Goal: Information Seeking & Learning: Check status

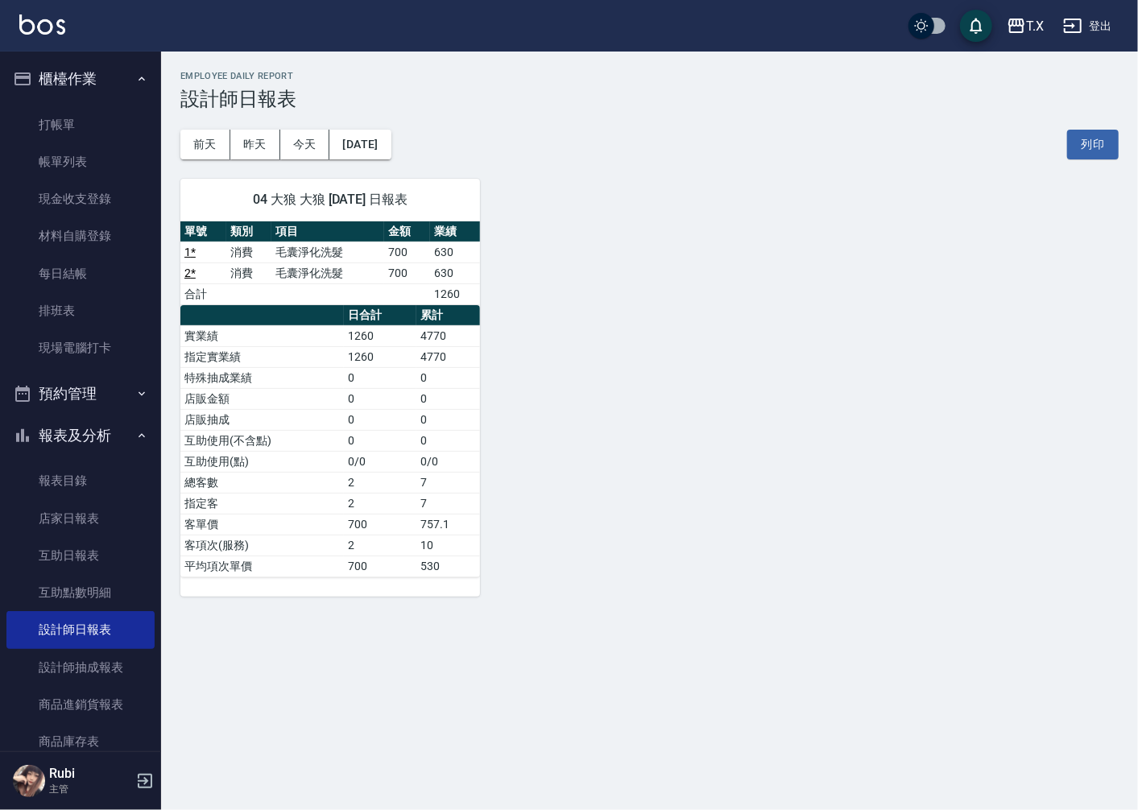
click at [1111, 457] on div "04 大狼 大狼 [DATE] 日報表 單號 類別 項目 金額 業績 1 * 消費 毛囊淨化洗髮 700 630 2 * 消費 毛囊淨化洗髮 700 630 …" at bounding box center [640, 377] width 958 height 437
click at [93, 564] on link "互助日報表" at bounding box center [80, 555] width 148 height 37
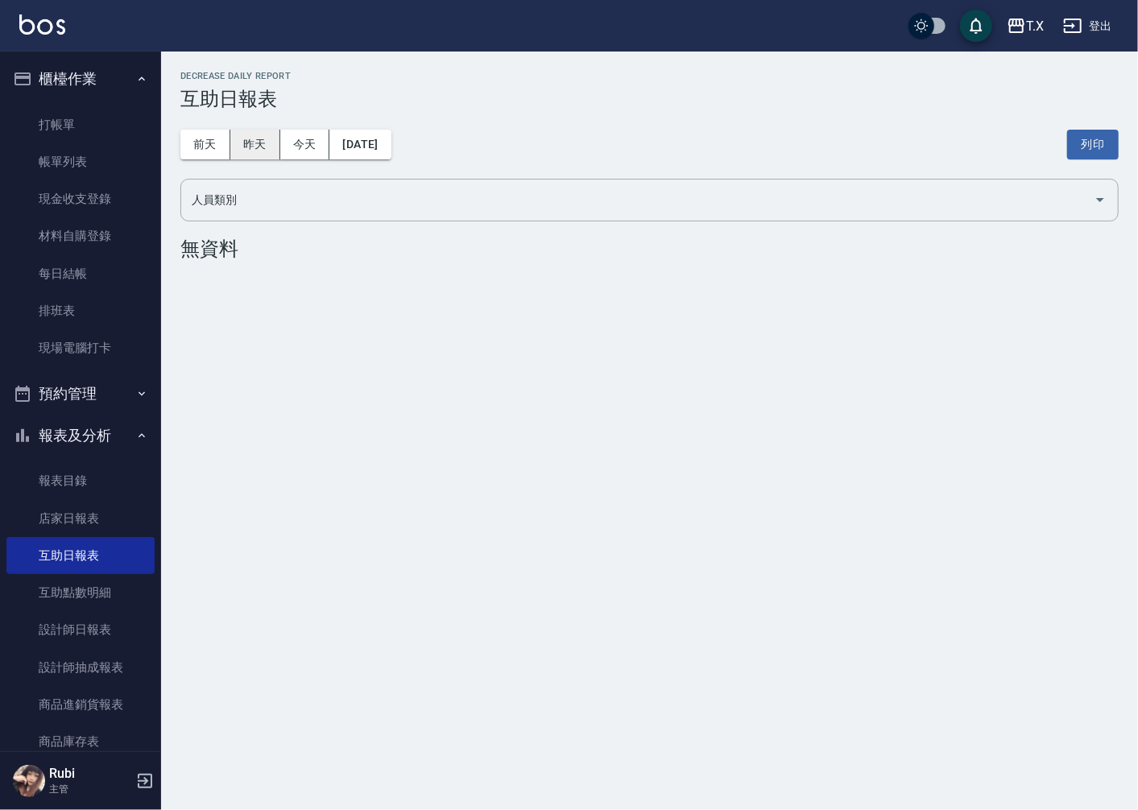
click at [240, 135] on button "昨天" at bounding box center [255, 145] width 50 height 30
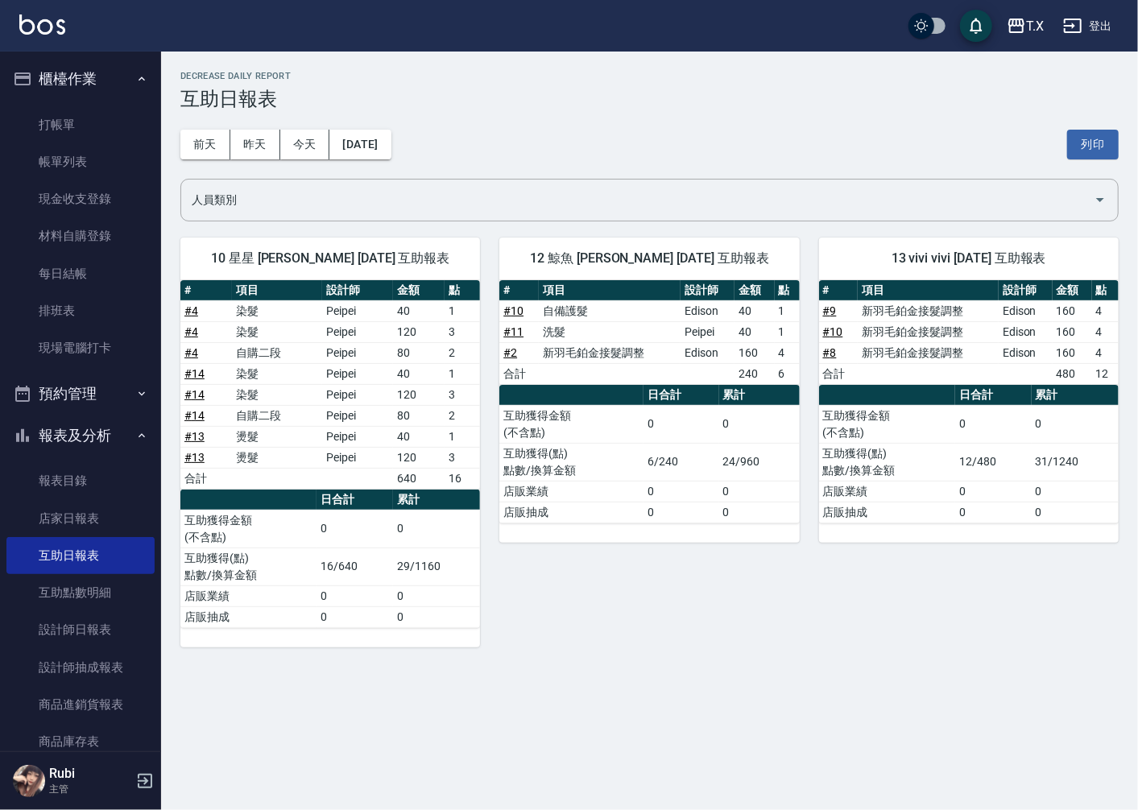
drag, startPoint x: 538, startPoint y: 132, endPoint x: 542, endPoint y: 116, distance: 16.6
click at [541, 122] on div "[DATE] [DATE] [DATE] [DATE] 列印" at bounding box center [649, 144] width 938 height 68
click at [275, 17] on div "[PERSON_NAME]出" at bounding box center [569, 26] width 1138 height 52
click at [110, 124] on link "打帳單" at bounding box center [80, 124] width 148 height 37
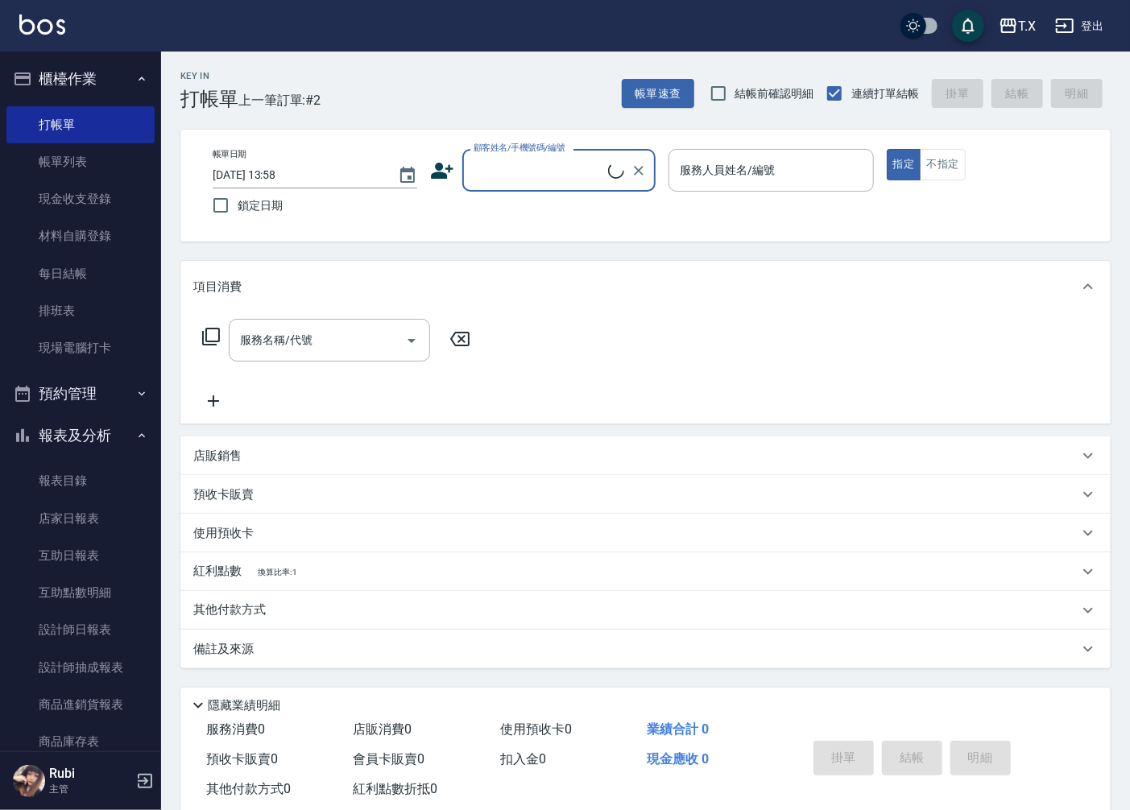
click at [513, 172] on input "顧客姓名/手機號碼/編號" at bounding box center [538, 170] width 139 height 28
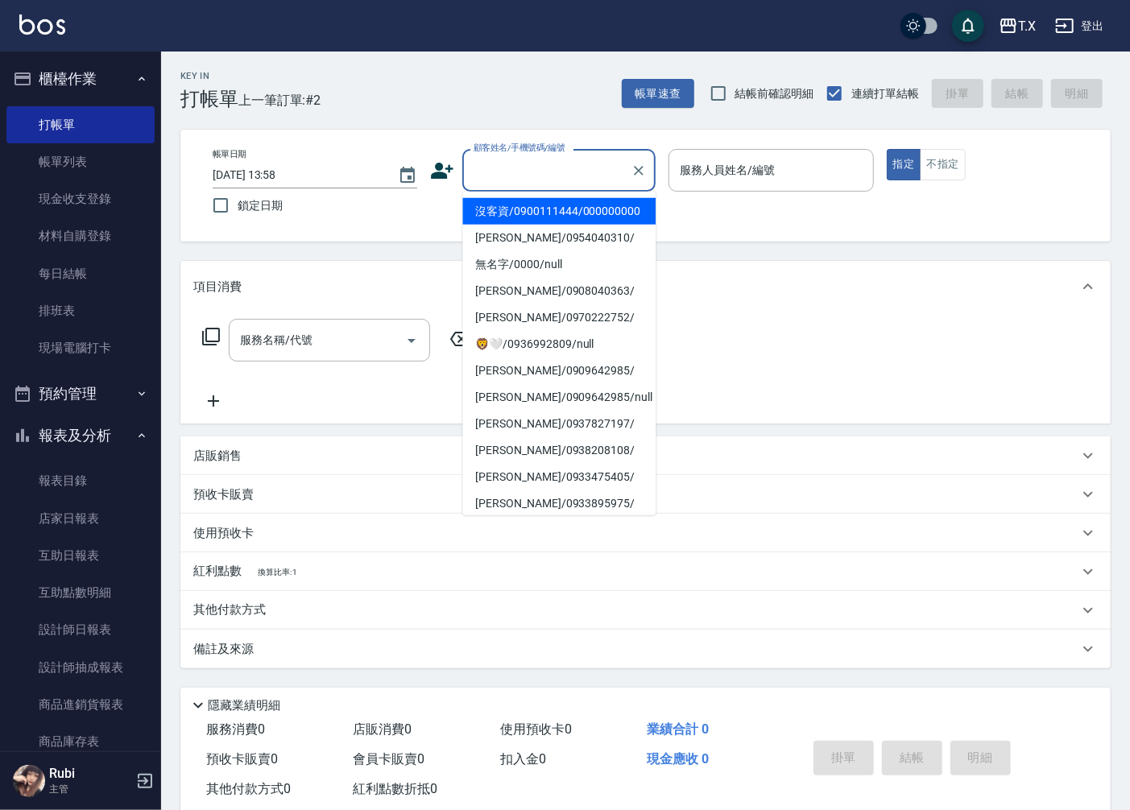
click at [527, 225] on li "沒客資/0900111444/000000000" at bounding box center [558, 211] width 193 height 27
type input "沒客資/0900111444/000000000"
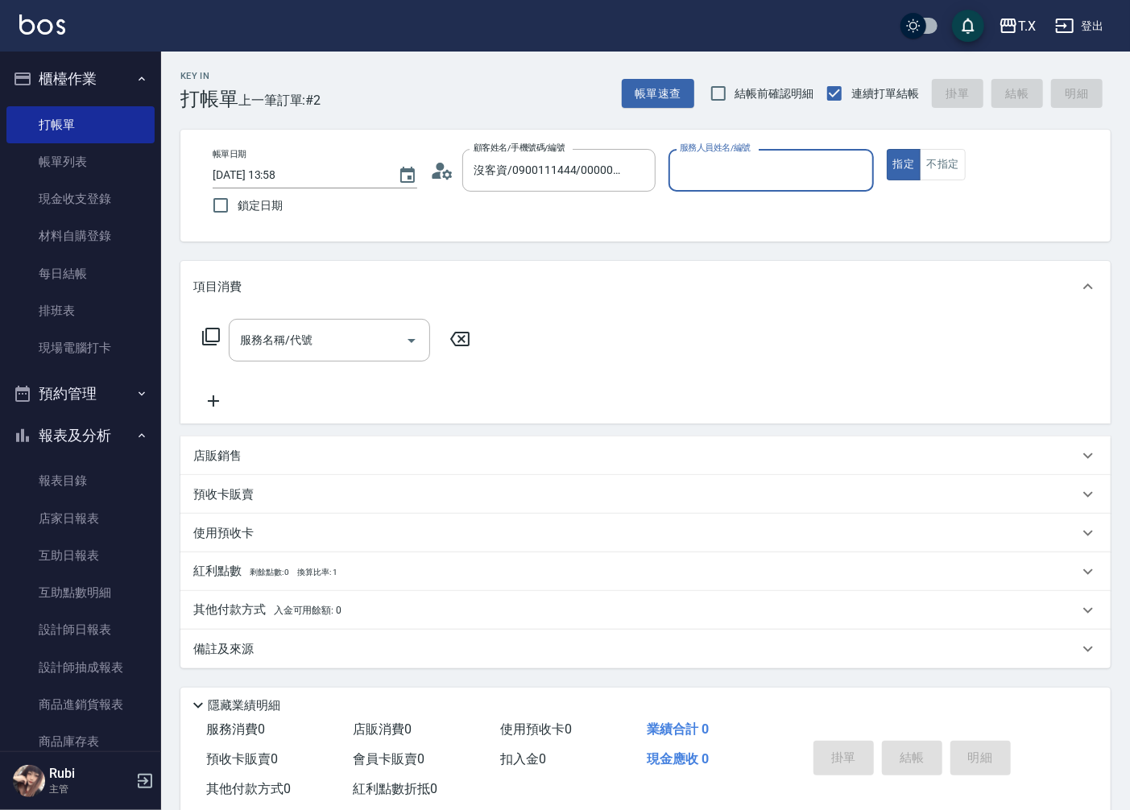
type input "0"
type input "Edison-15"
type button "true"
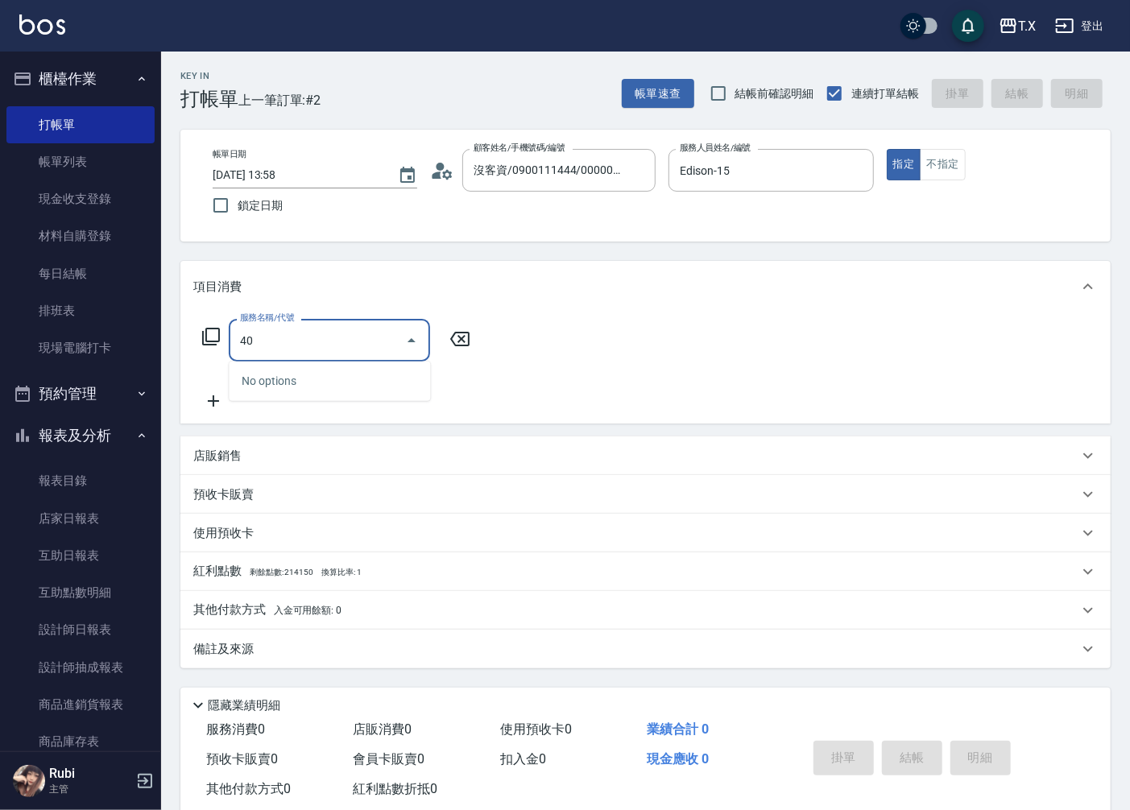
type input "401"
type input "20"
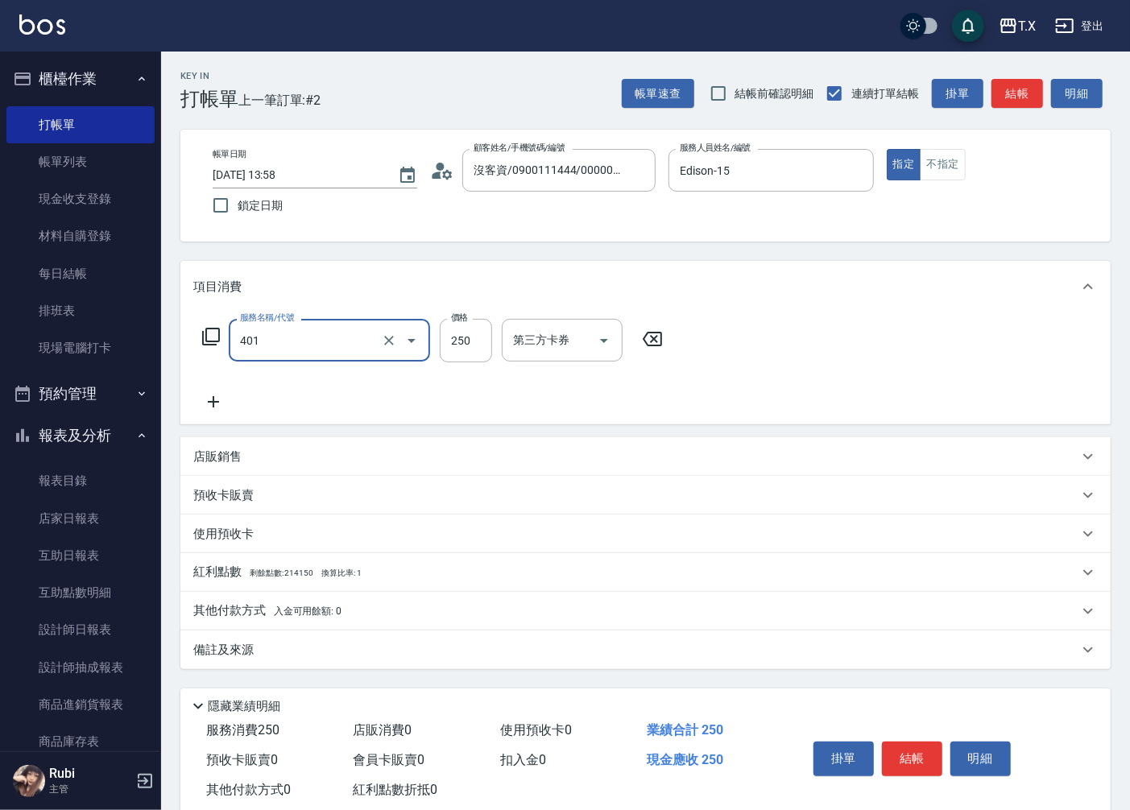
type input "剪髮(401)"
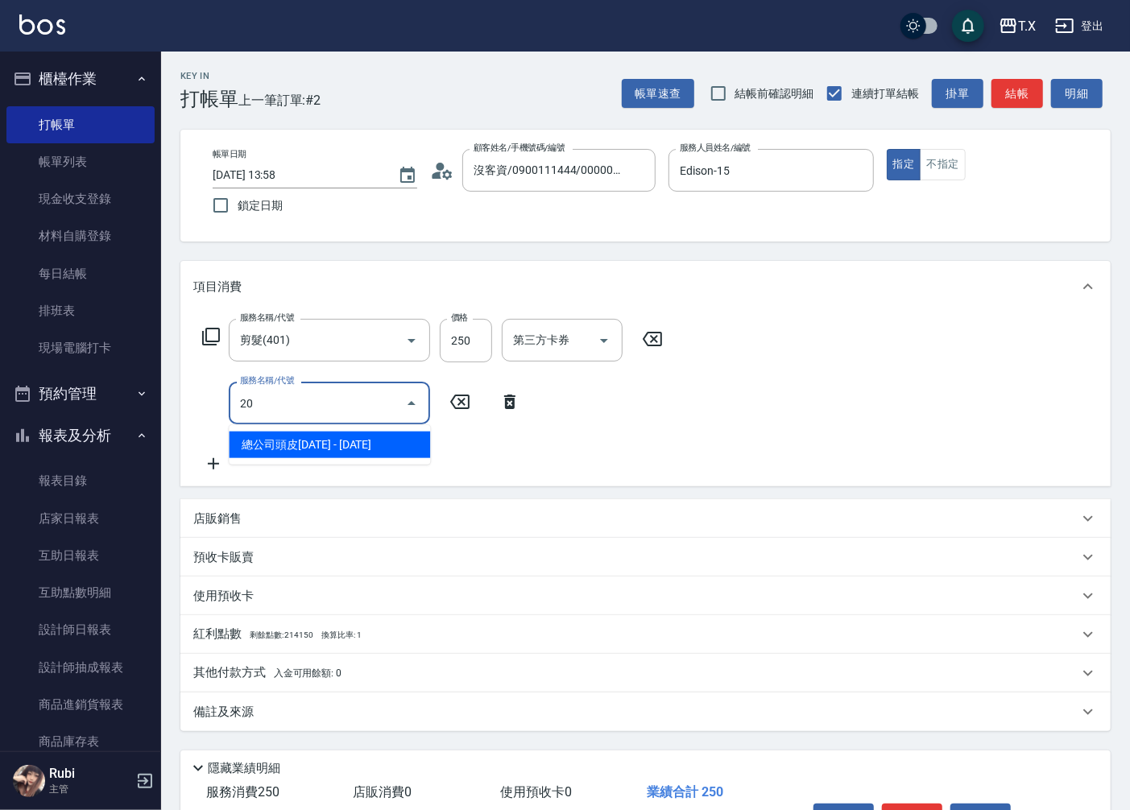
type input "201"
type input "40"
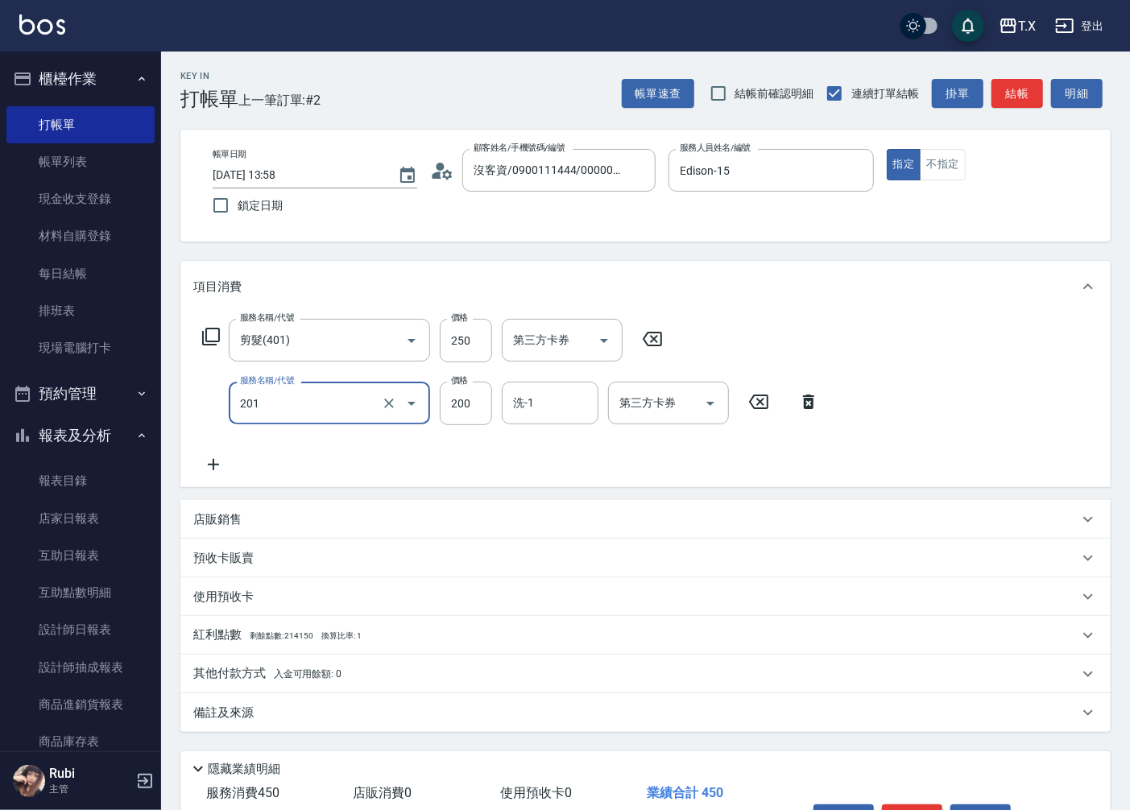
type input "洗髮(201)"
type input "20"
type input "250"
type input "50"
type input "250"
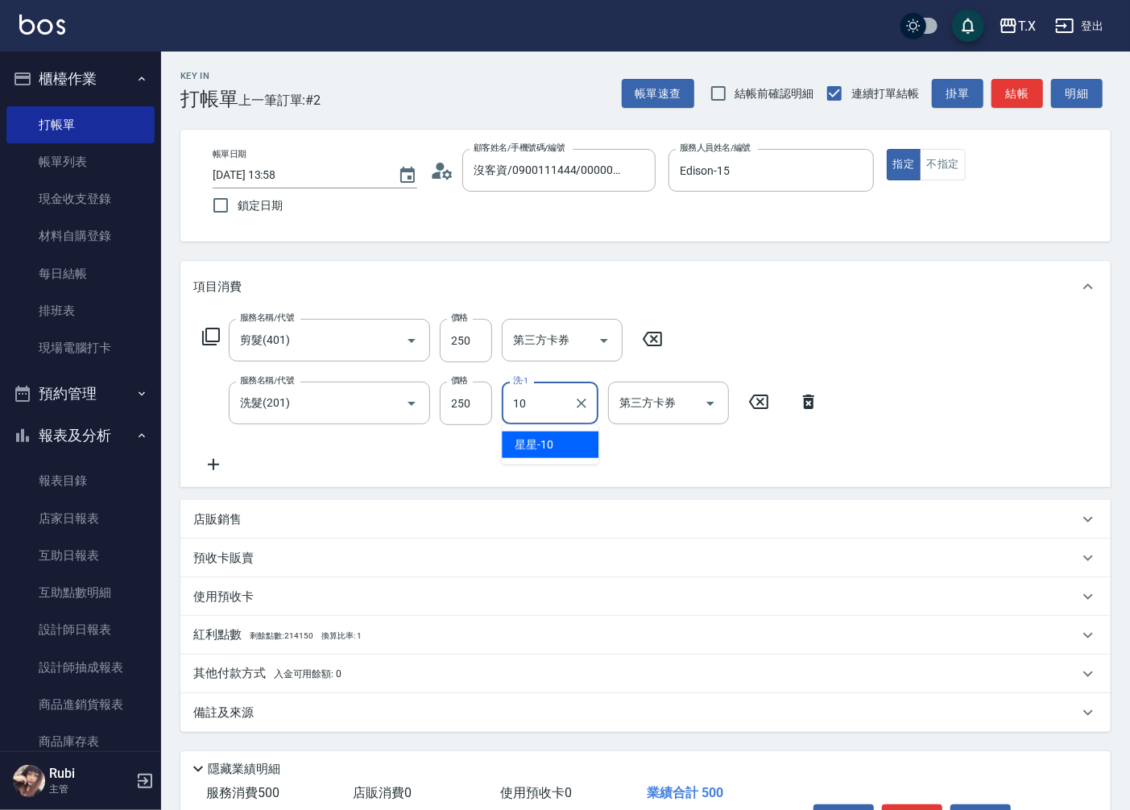
type input "星星-10"
click at [1032, 83] on button "結帳" at bounding box center [1017, 94] width 52 height 30
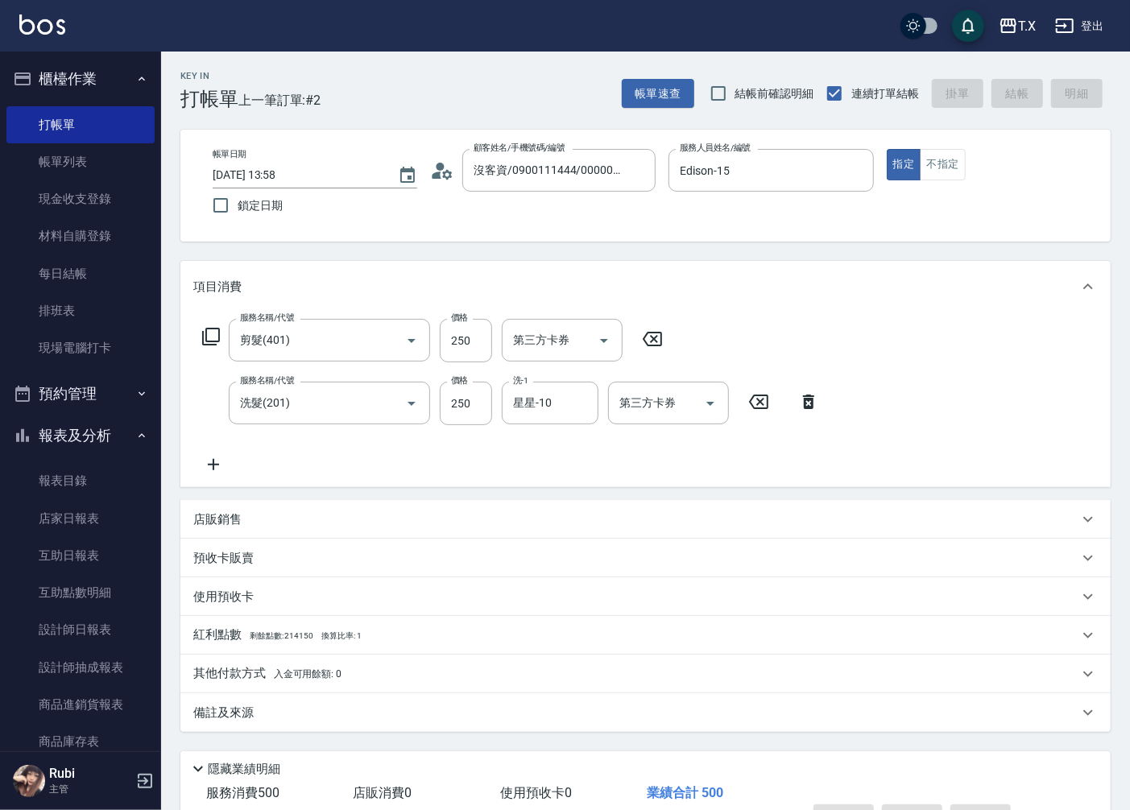
type input "0"
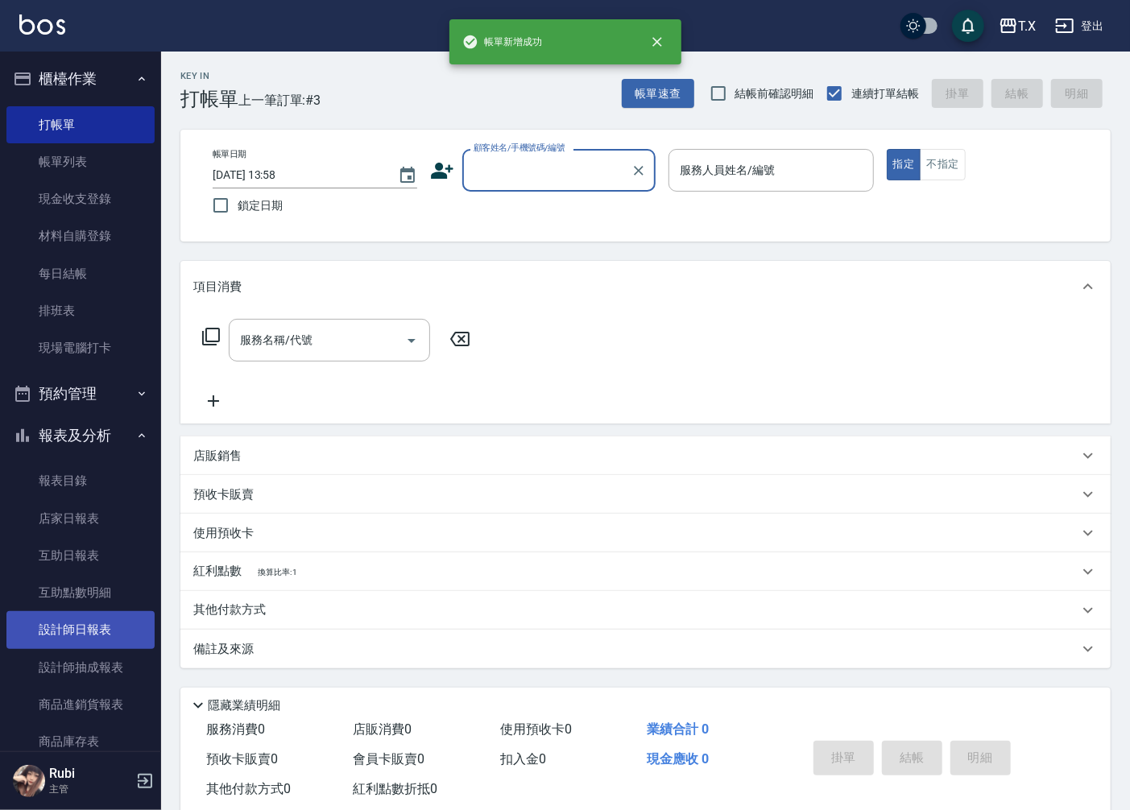
click at [97, 616] on link "設計師日報表" at bounding box center [80, 629] width 148 height 37
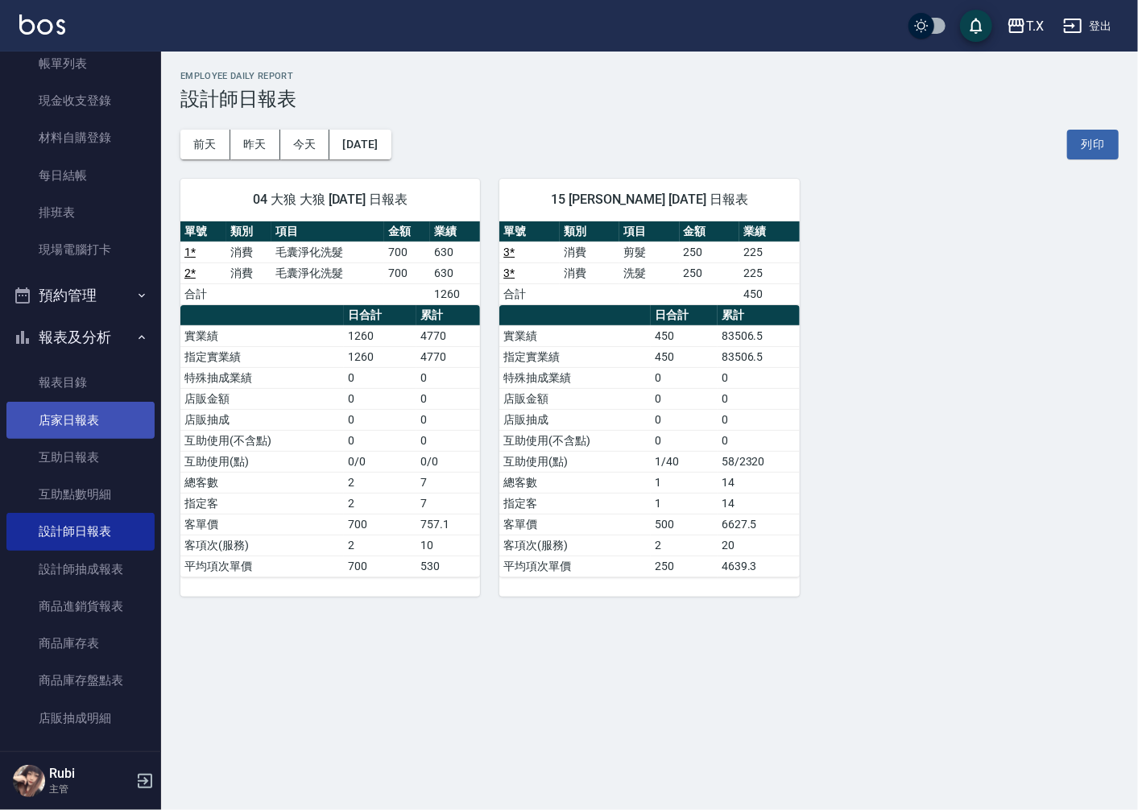
scroll to position [179, 0]
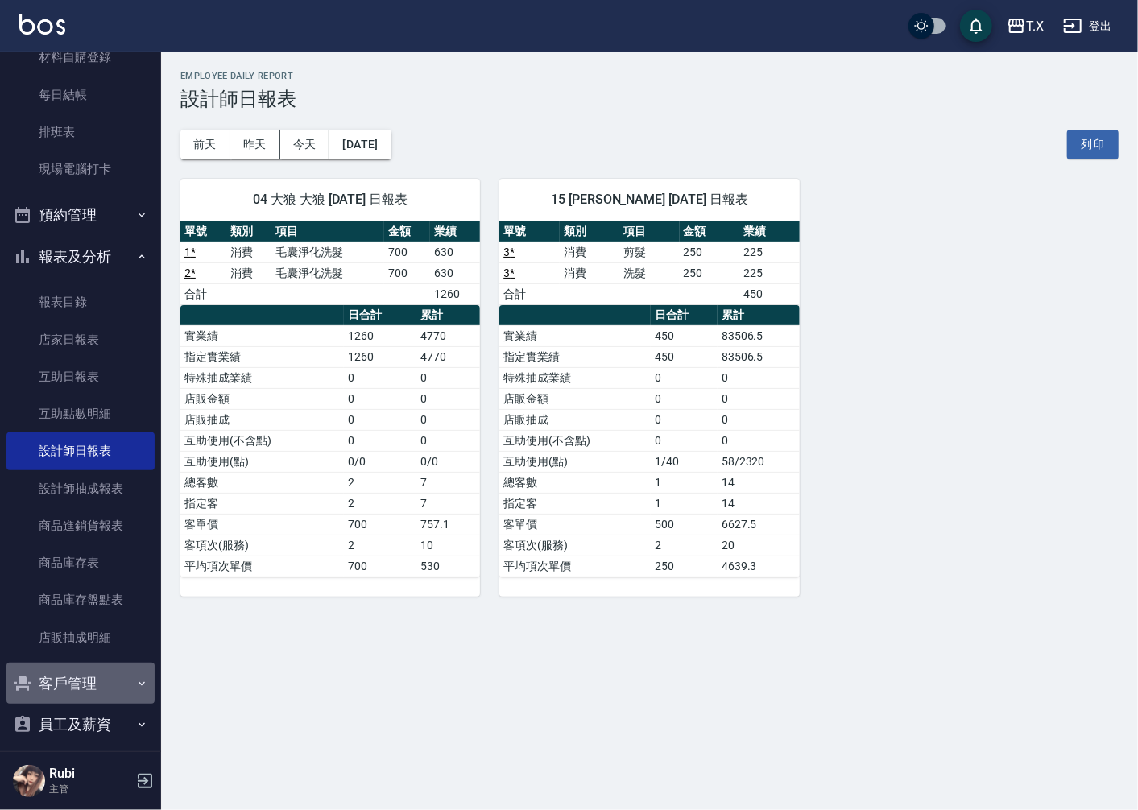
click at [106, 689] on button "客戶管理" at bounding box center [80, 684] width 148 height 42
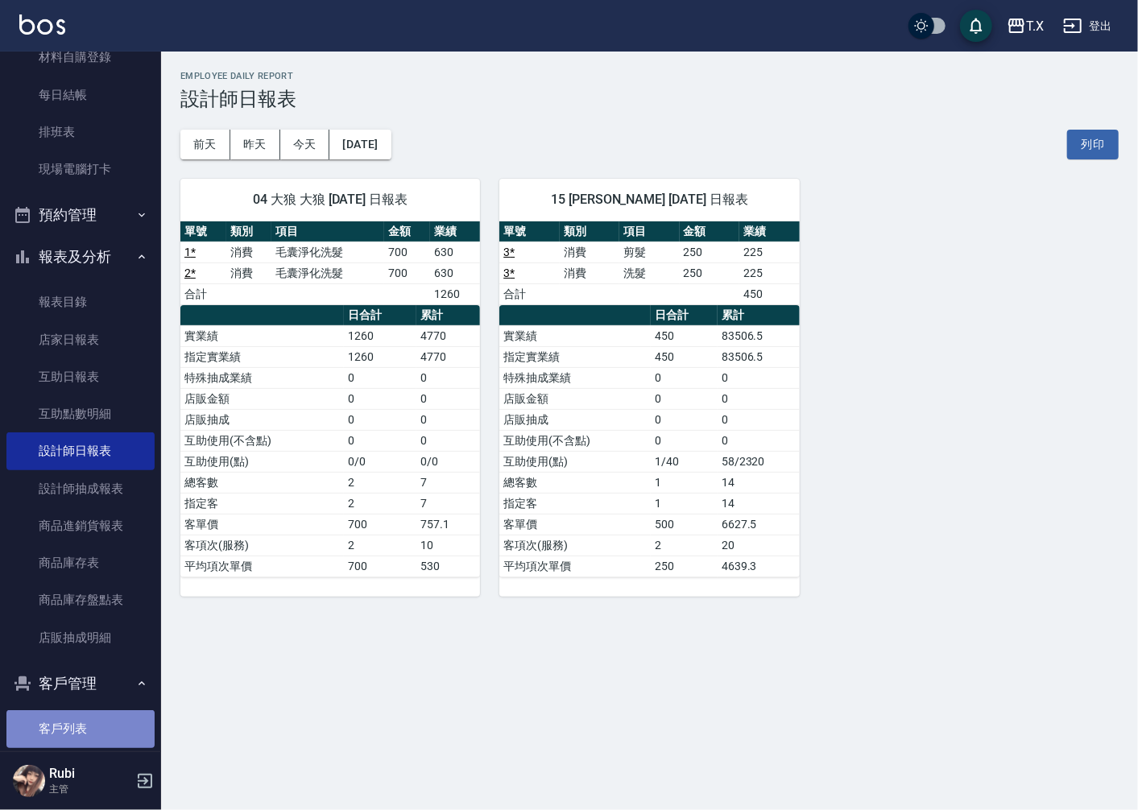
click at [99, 718] on link "客戶列表" at bounding box center [80, 728] width 148 height 37
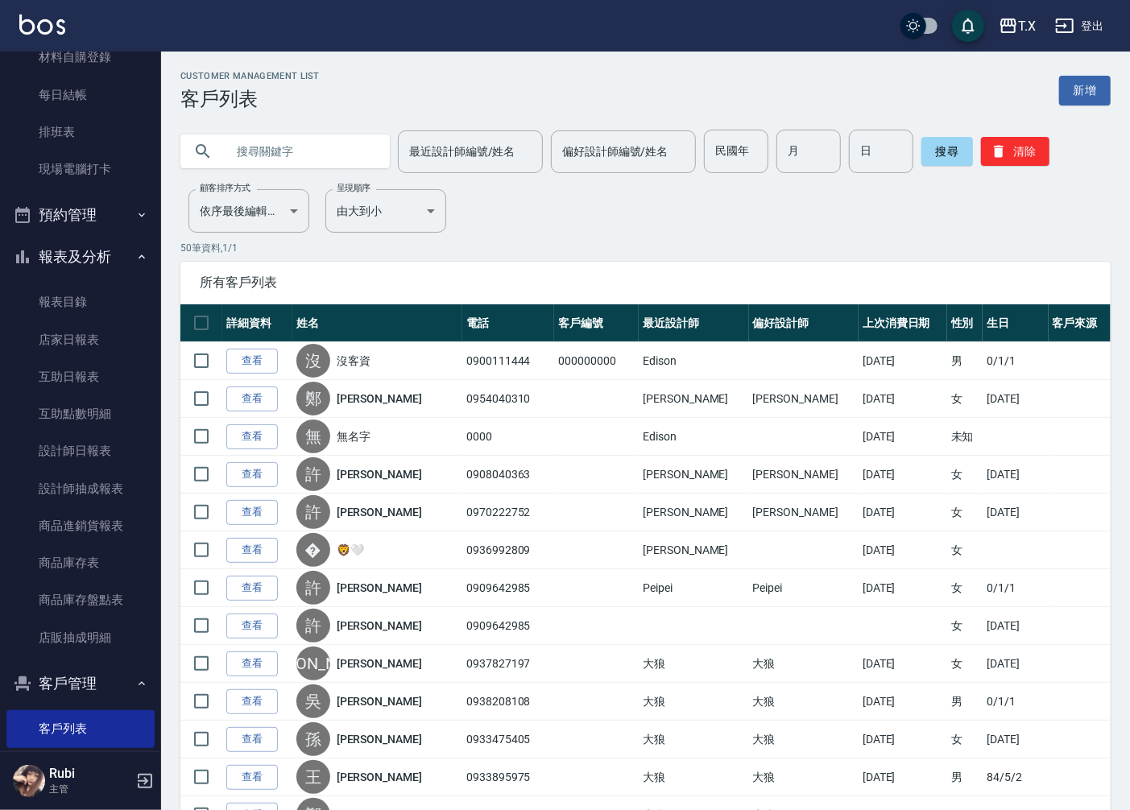
click at [346, 148] on input "text" at bounding box center [300, 151] width 151 height 43
type input "t"
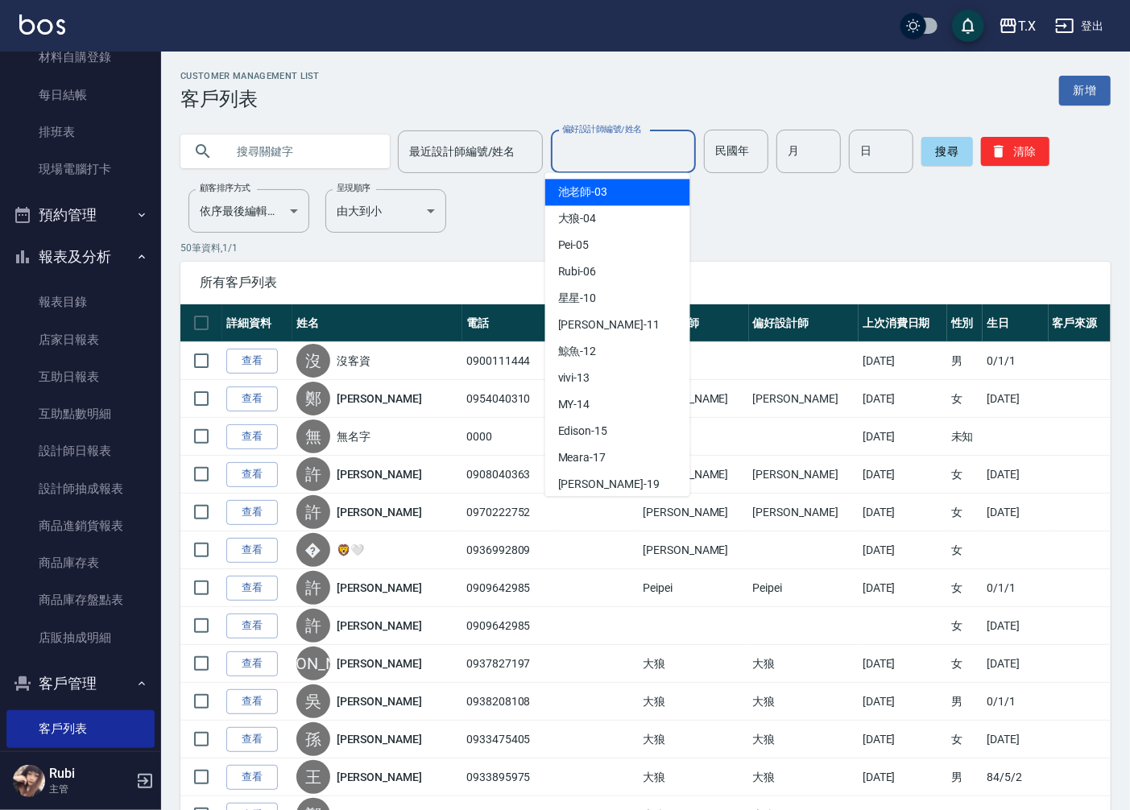
click at [558, 159] on input "偏好設計師編號/姓名" at bounding box center [623, 152] width 130 height 28
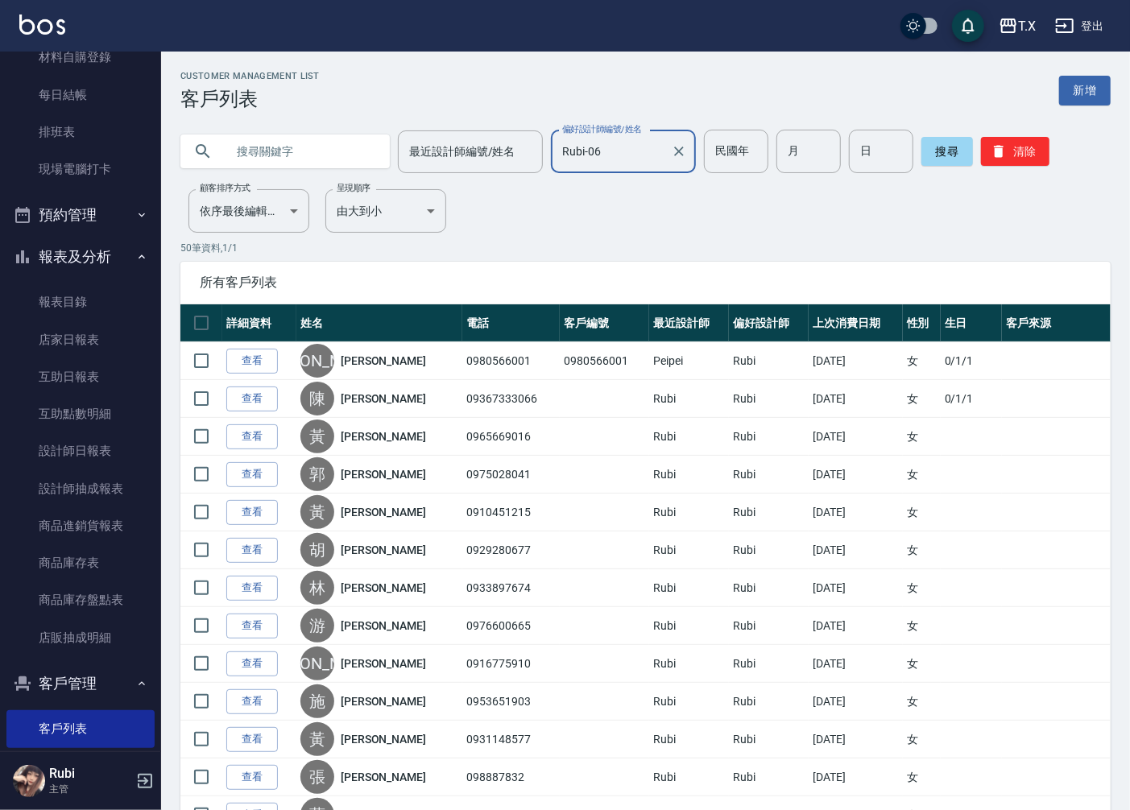
type input "Rubi-06"
click at [312, 148] on input "text" at bounding box center [300, 151] width 151 height 43
type input "t"
type input "[PERSON_NAME]"
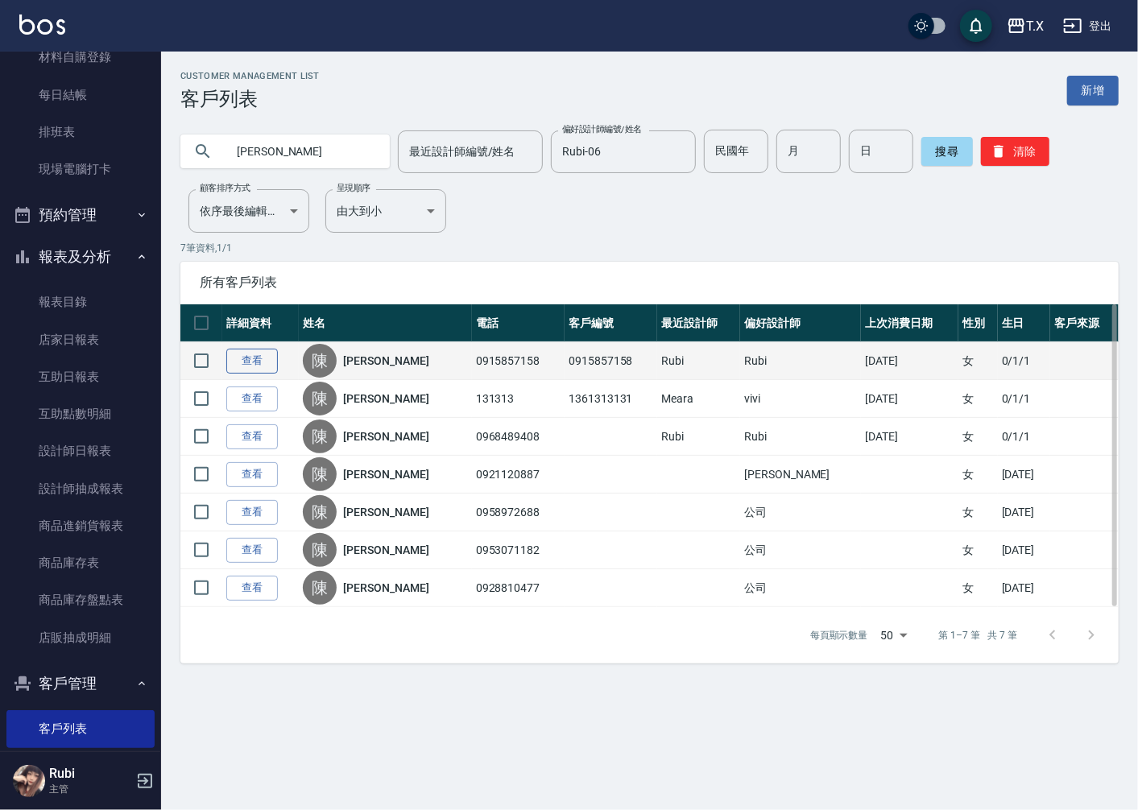
click at [263, 362] on link "查看" at bounding box center [252, 361] width 52 height 25
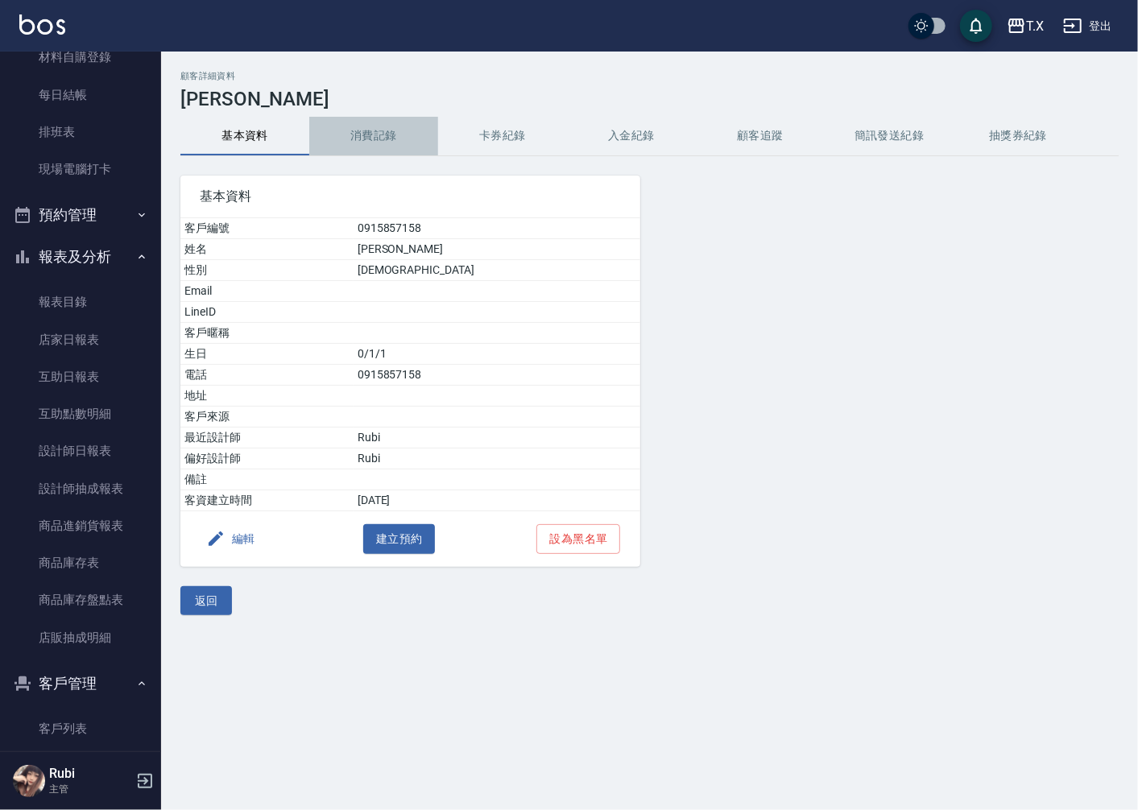
click at [374, 134] on button "消費記錄" at bounding box center [373, 136] width 129 height 39
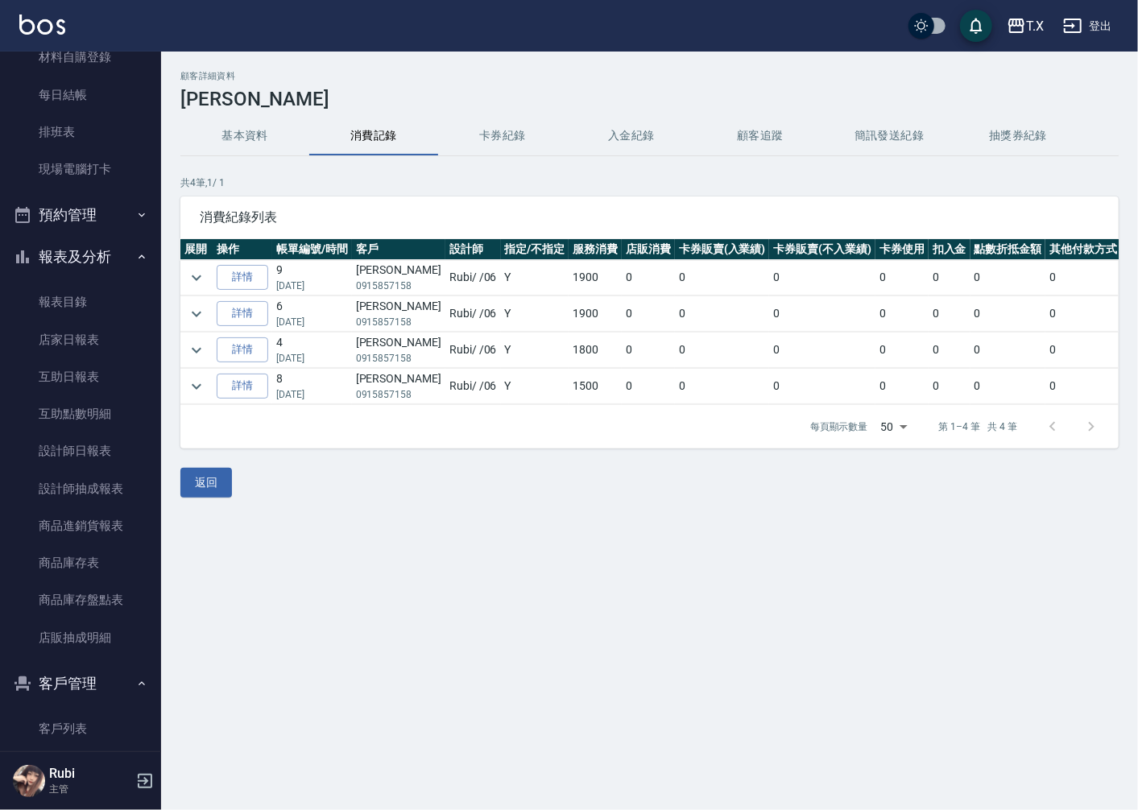
click at [506, 279] on td "Y" at bounding box center [535, 277] width 68 height 35
drag, startPoint x: 476, startPoint y: 235, endPoint x: 495, endPoint y: 229, distance: 20.4
click at [495, 229] on div "消費紀錄列表 展開 操作 帳單編號/時間 客戶 設計師 指定/不指定 服務消費 店販消費 卡券販賣(入業績) 卡券販賣(不入業績) 卡券使用 扣入金 點數折抵…" at bounding box center [649, 322] width 938 height 252
click at [201, 271] on icon "expand row" at bounding box center [196, 277] width 19 height 19
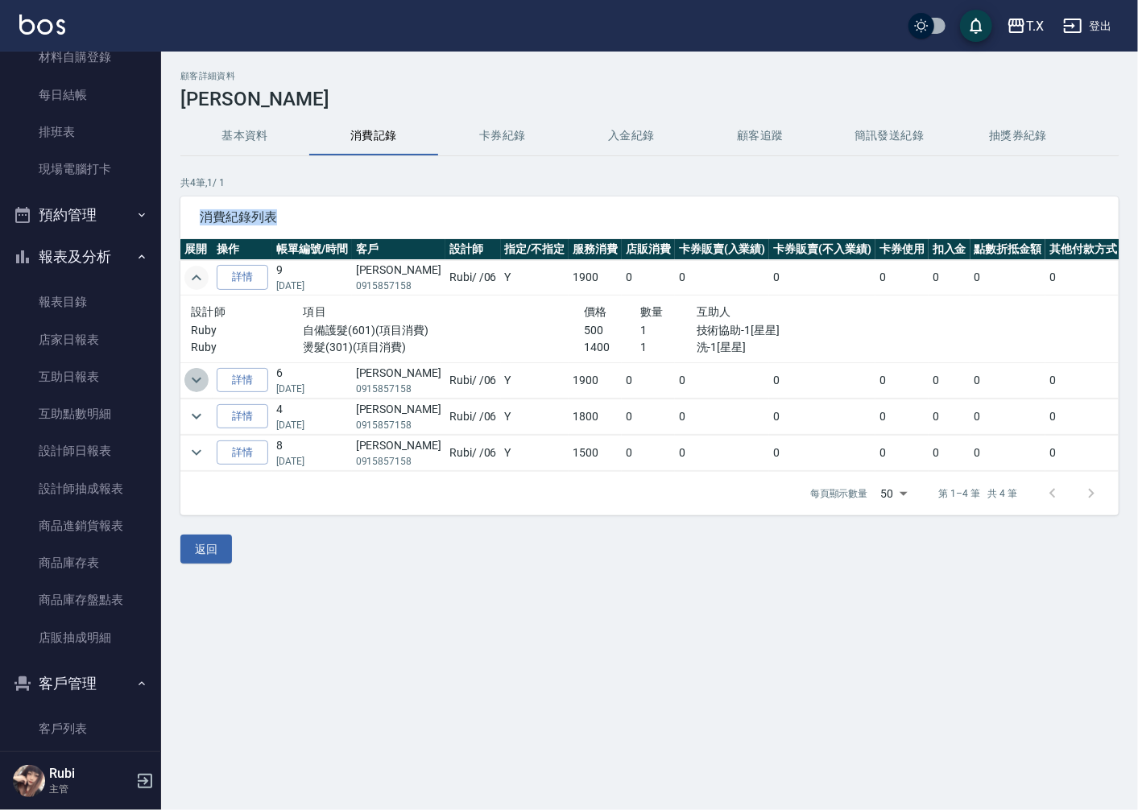
click at [194, 382] on icon "expand row" at bounding box center [196, 379] width 19 height 19
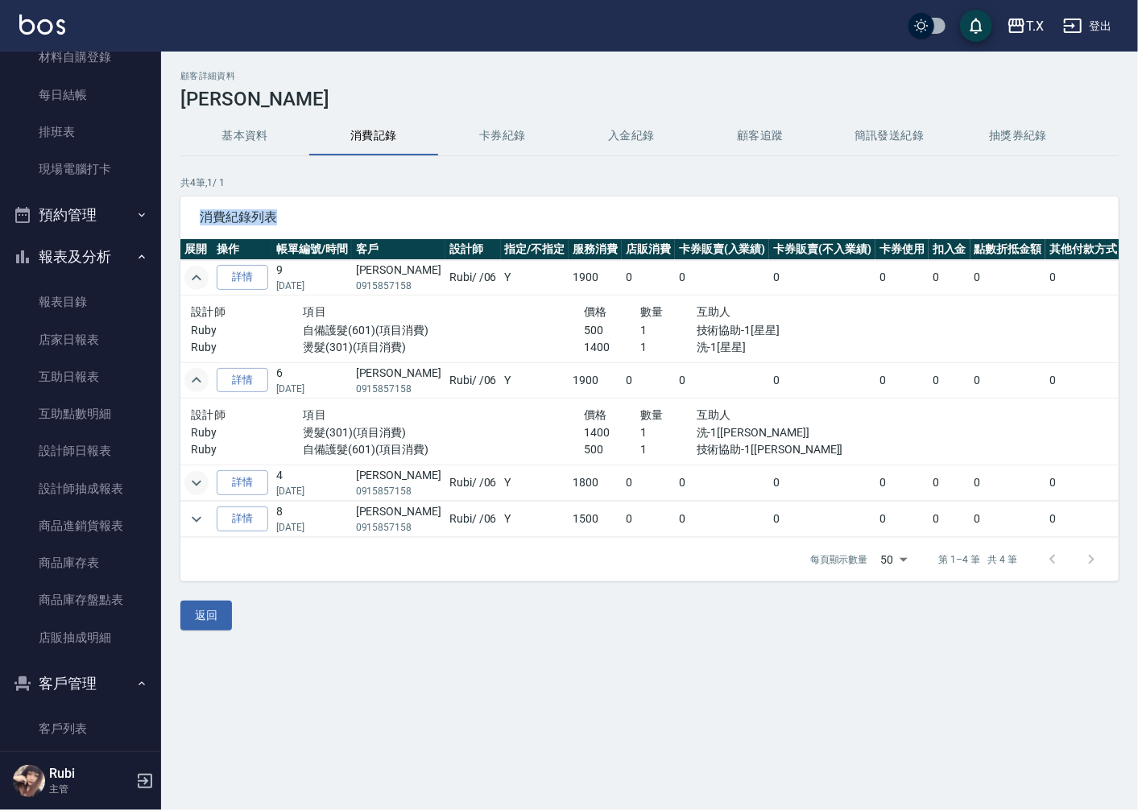
click at [188, 485] on icon "expand row" at bounding box center [196, 483] width 19 height 19
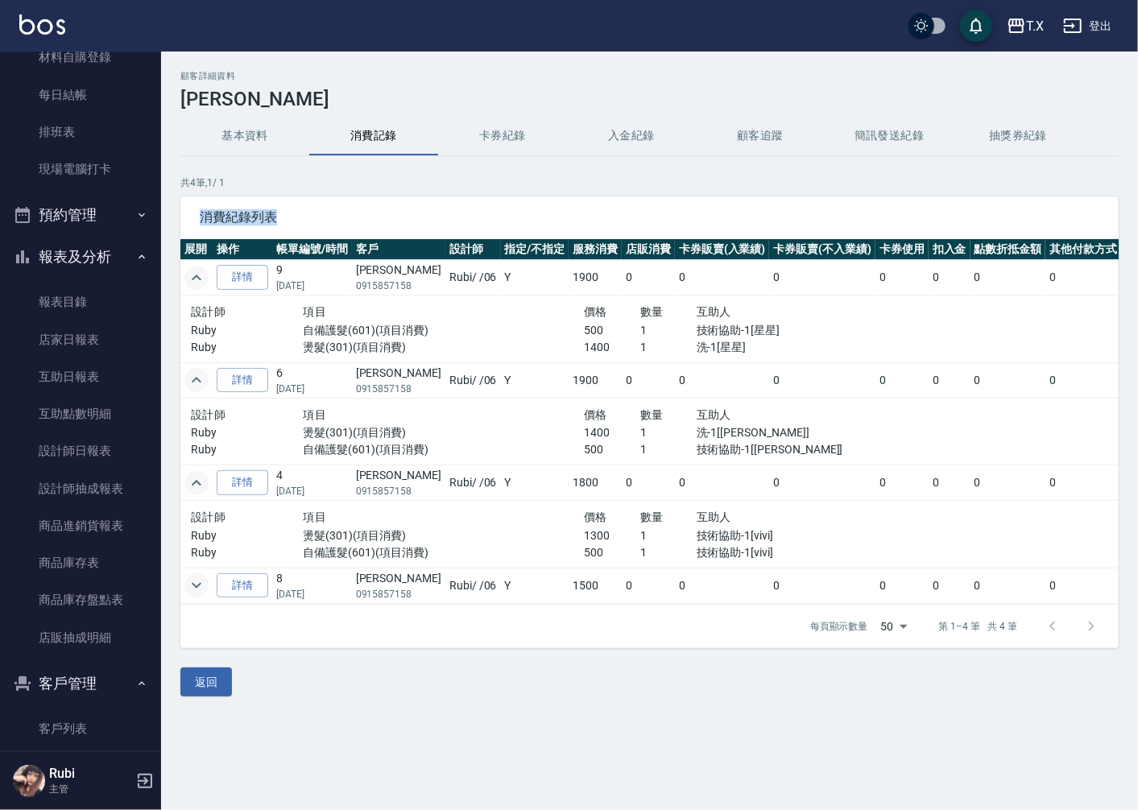
click at [196, 584] on icon "expand row" at bounding box center [196, 585] width 19 height 19
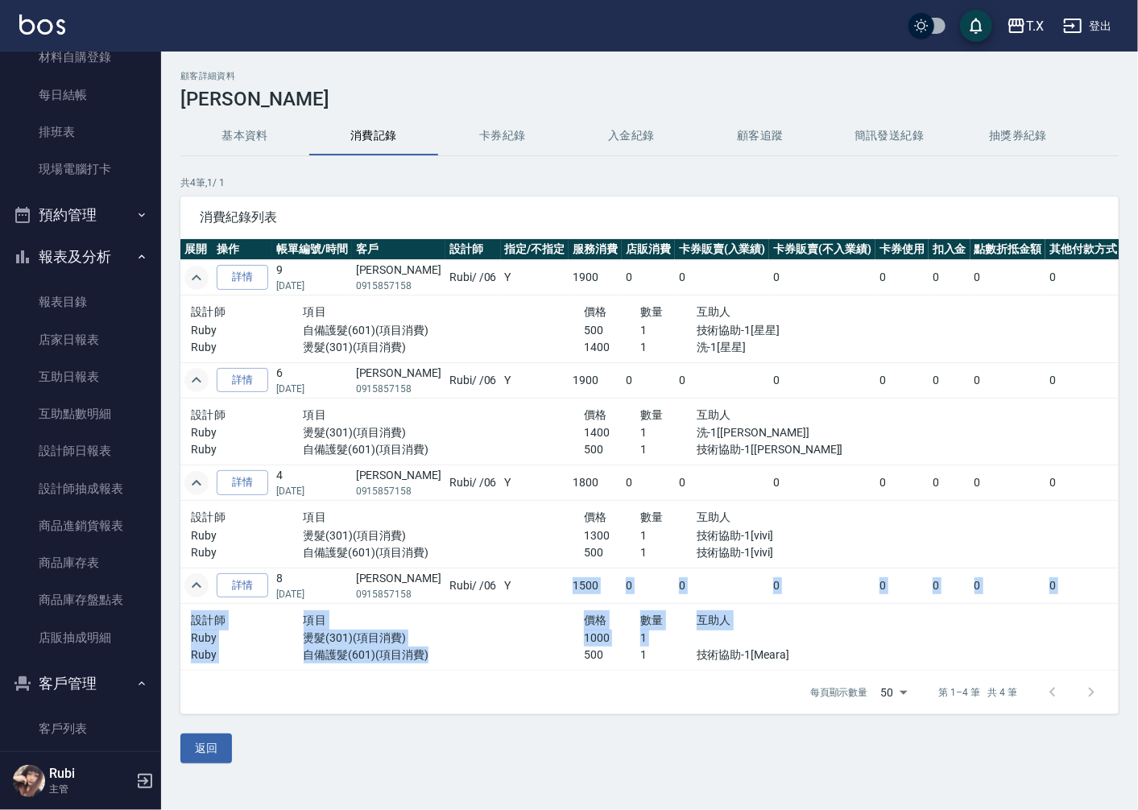
drag, startPoint x: 524, startPoint y: 657, endPoint x: 494, endPoint y: 538, distance: 123.1
click at [519, 580] on tbody "詳情 9 [DATE] [PERSON_NAME]0915857158 [PERSON_NAME] / /06 Y 1900 0 0 0 0 0 0 0 19…" at bounding box center [696, 465] width 1032 height 411
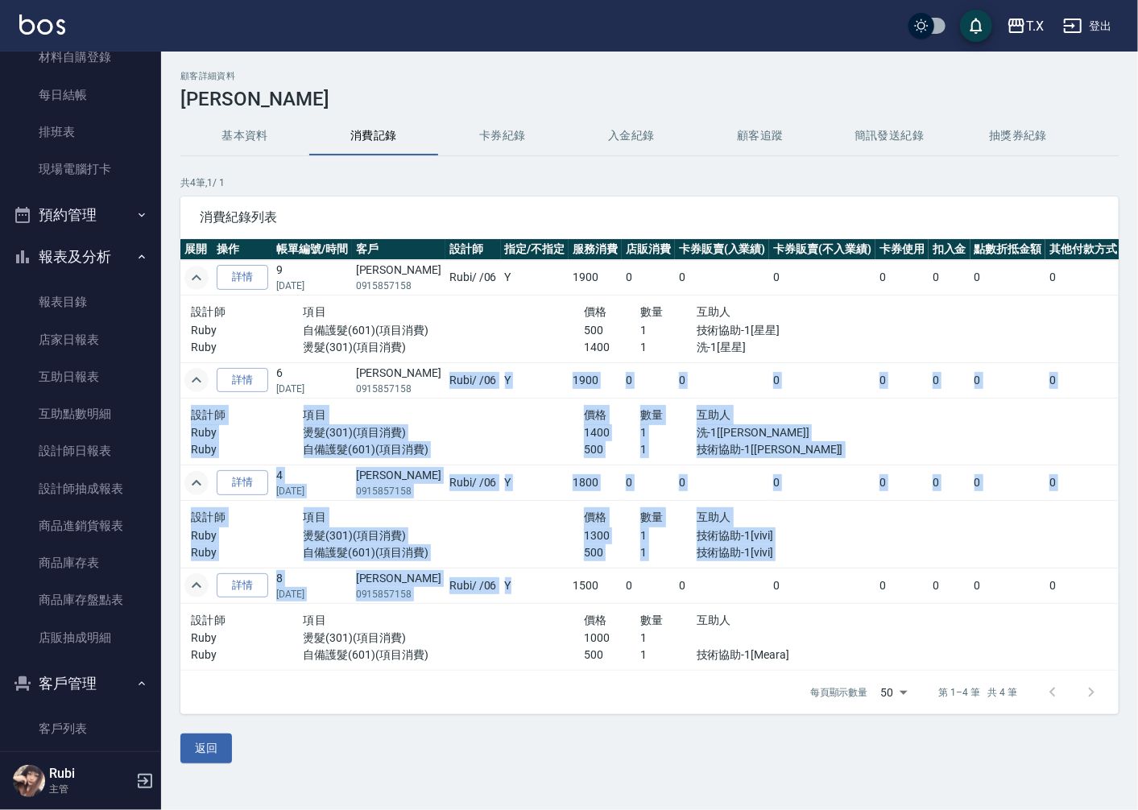
drag, startPoint x: 413, startPoint y: 391, endPoint x: 551, endPoint y: 651, distance: 293.6
click at [548, 636] on tbody "詳情 9 [DATE] [PERSON_NAME]0915857158 [PERSON_NAME] / /06 Y 1900 0 0 0 0 0 0 0 19…" at bounding box center [696, 465] width 1032 height 411
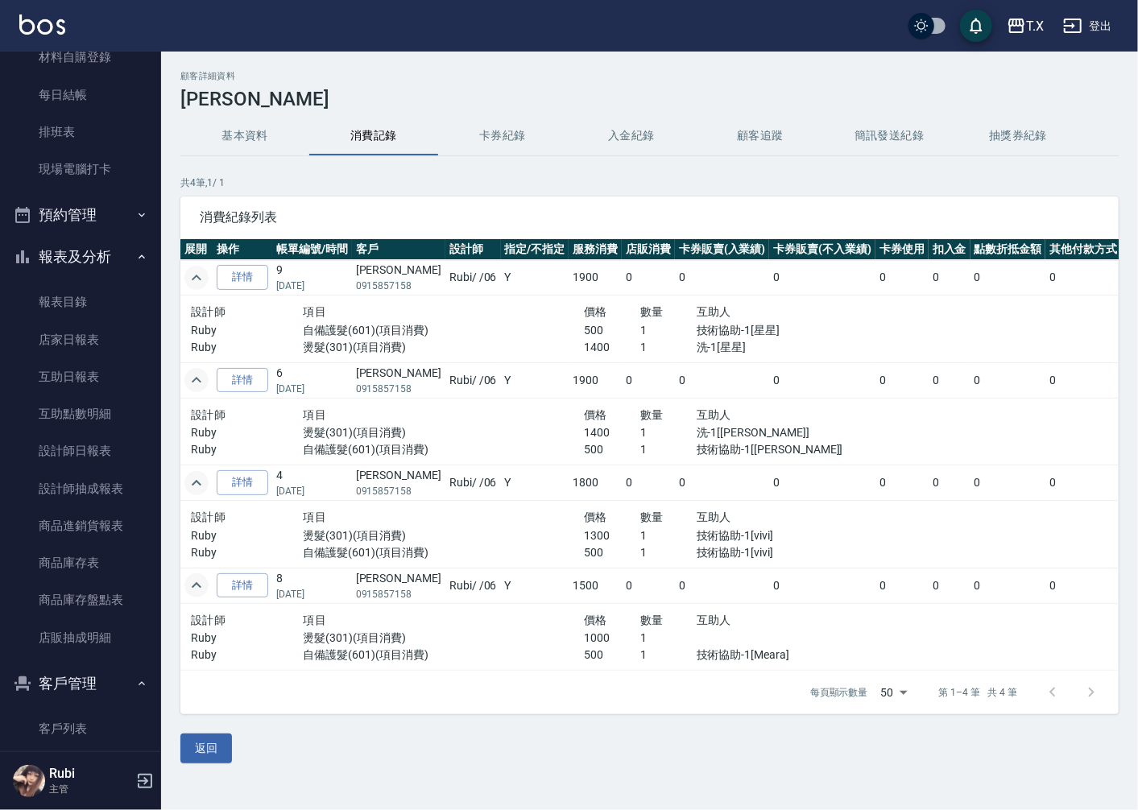
click at [559, 714] on div "每頁顯示數量 50 50 第 1–4 筆 共 4 筆" at bounding box center [649, 692] width 938 height 43
drag, startPoint x: 572, startPoint y: 325, endPoint x: 589, endPoint y: 350, distance: 30.2
click at [589, 350] on div "設計師 項目 價格 數量 互助人 Ruby 自備護髮(601)(項目消費) 500 1 技術協助-1[星星] Ruby 燙髮(301)(項目消費) 1400 …" at bounding box center [528, 329] width 674 height 54
click at [598, 358] on div "設計師 項目 價格 數量 互助人 Ruby 自備護髮(601)(項目消費) 500 1 技術協助-1[星星] Ruby 燙髮(301)(項目消費) 1400 …" at bounding box center [527, 329] width 687 height 67
